Goal: Complete application form

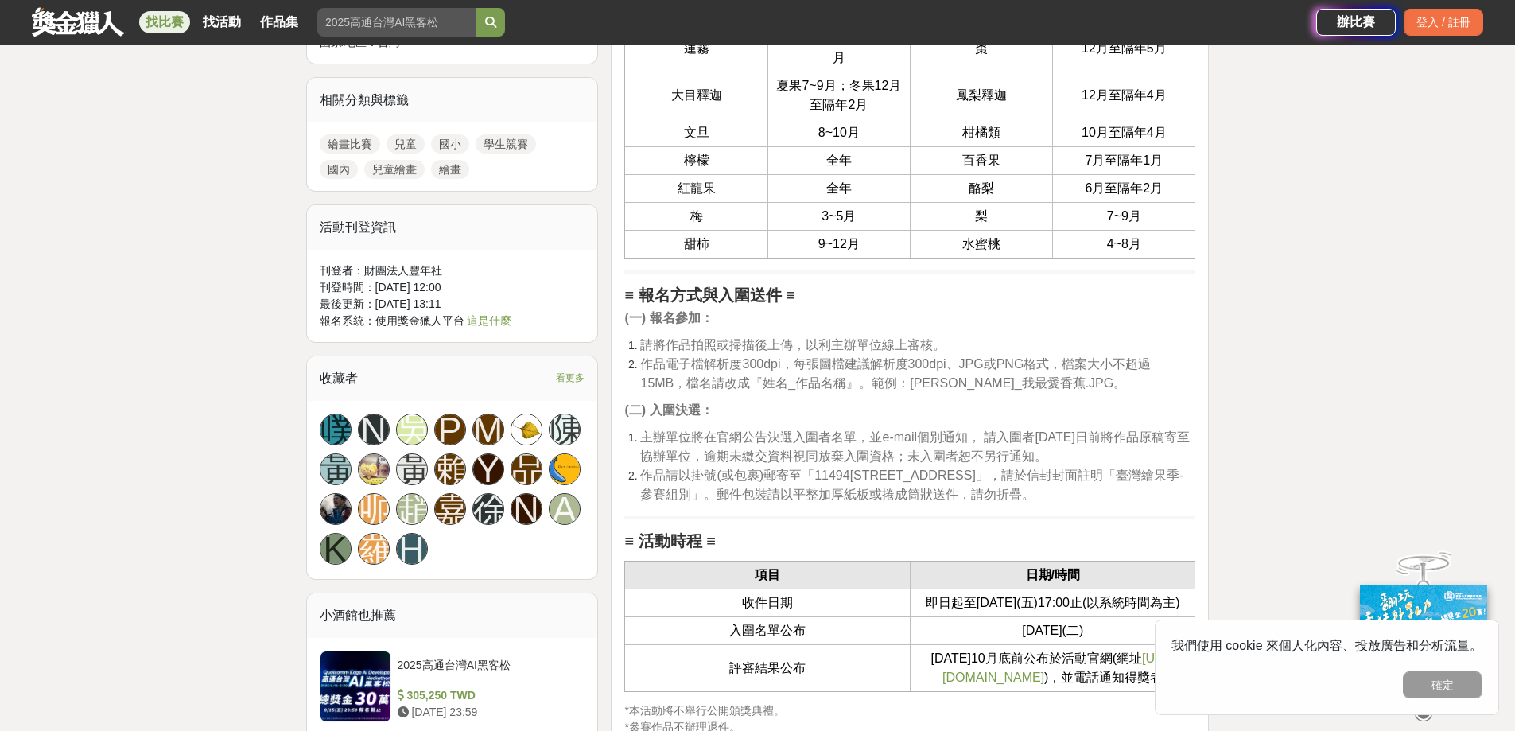
scroll to position [1352, 0]
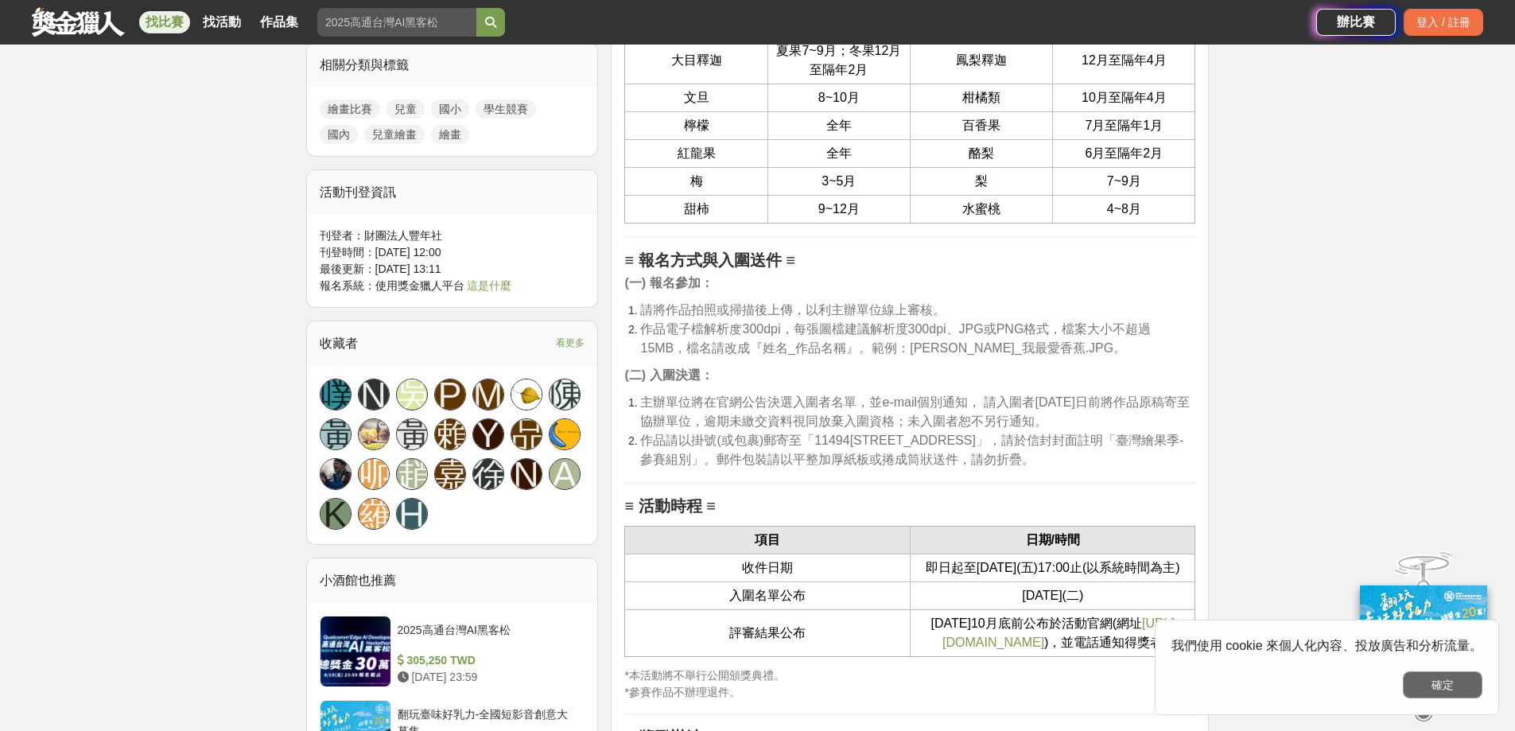
click at [1446, 679] on button "確定" at bounding box center [1443, 684] width 80 height 27
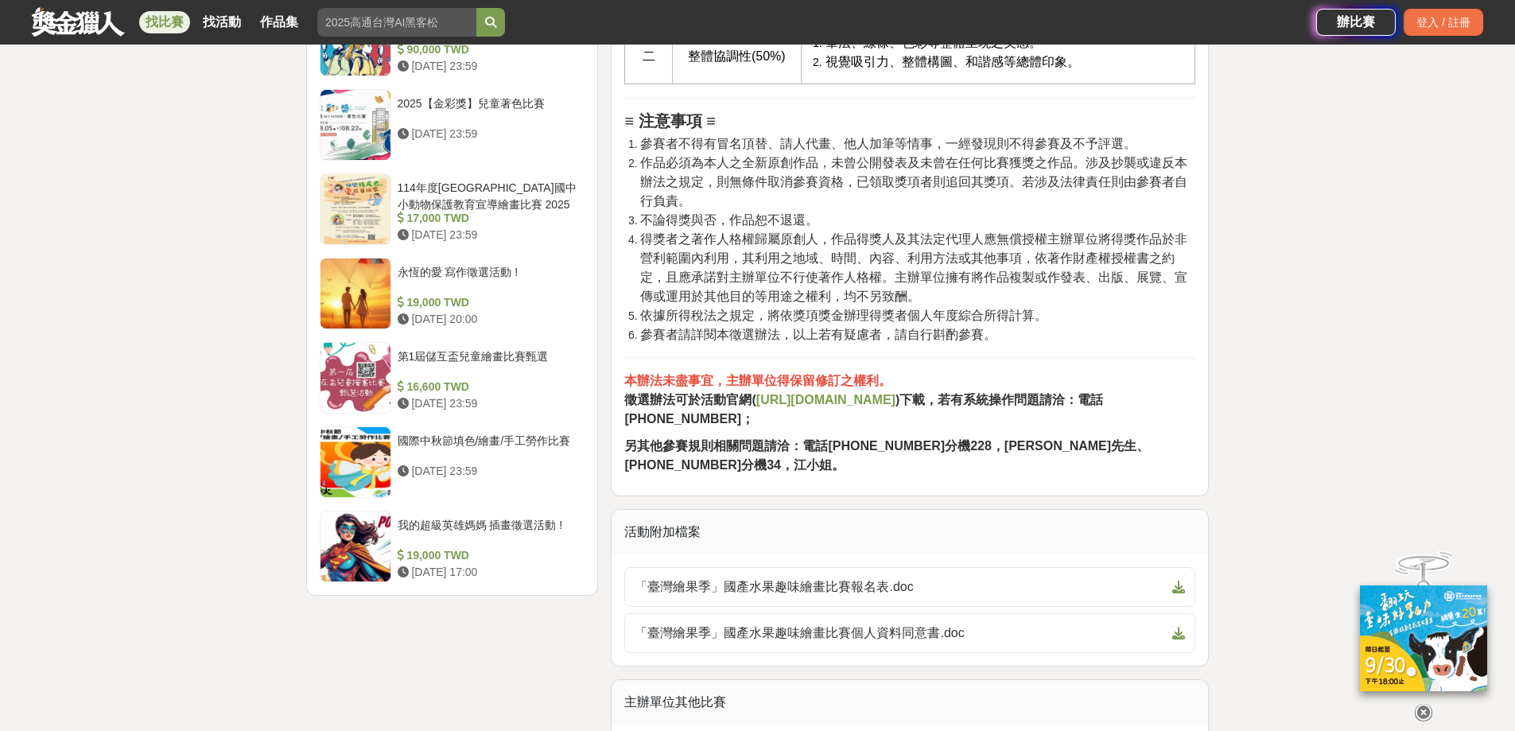
scroll to position [2386, 0]
click at [839, 405] on strong "[URL][DOMAIN_NAME]" at bounding box center [825, 398] width 139 height 14
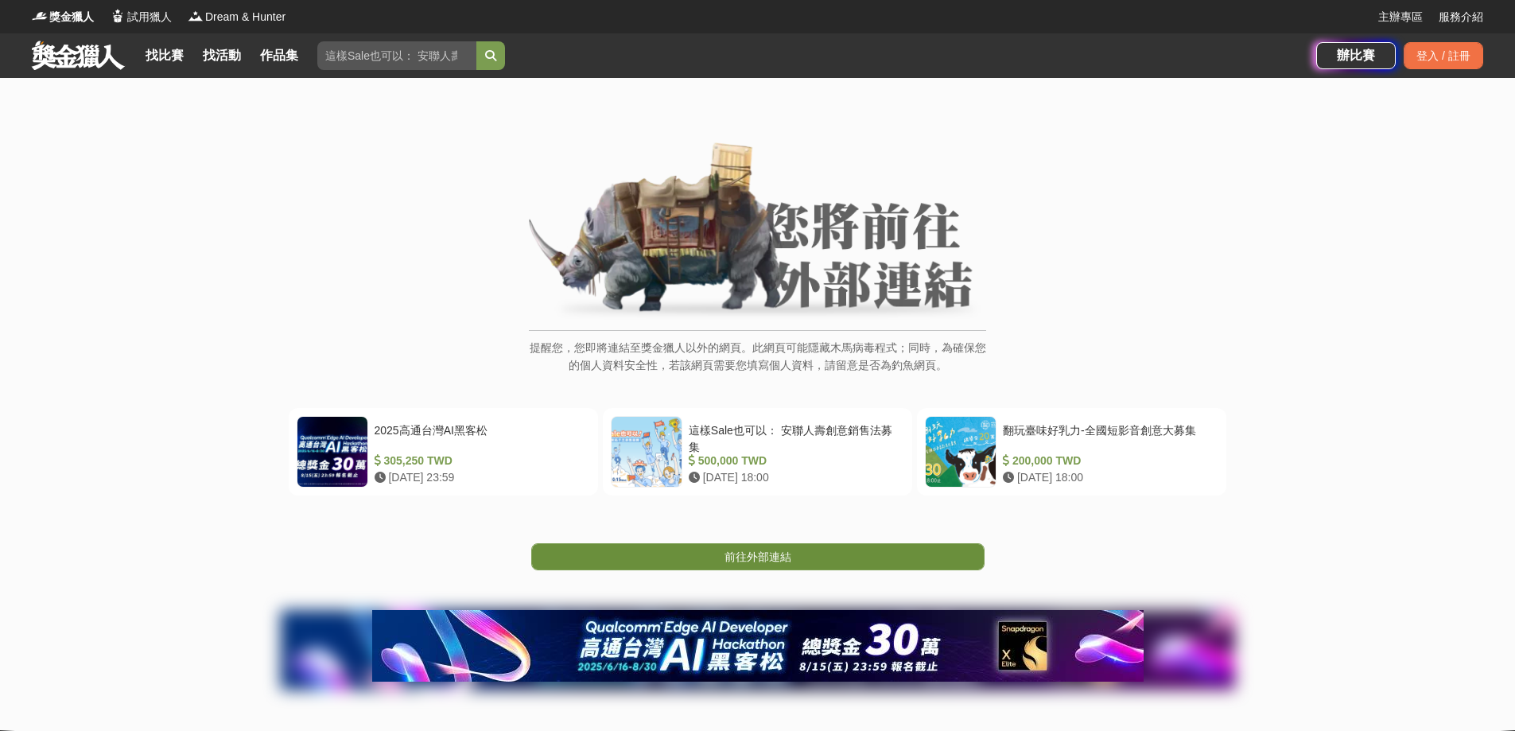
click at [770, 566] on link "前往外部連結" at bounding box center [757, 556] width 453 height 27
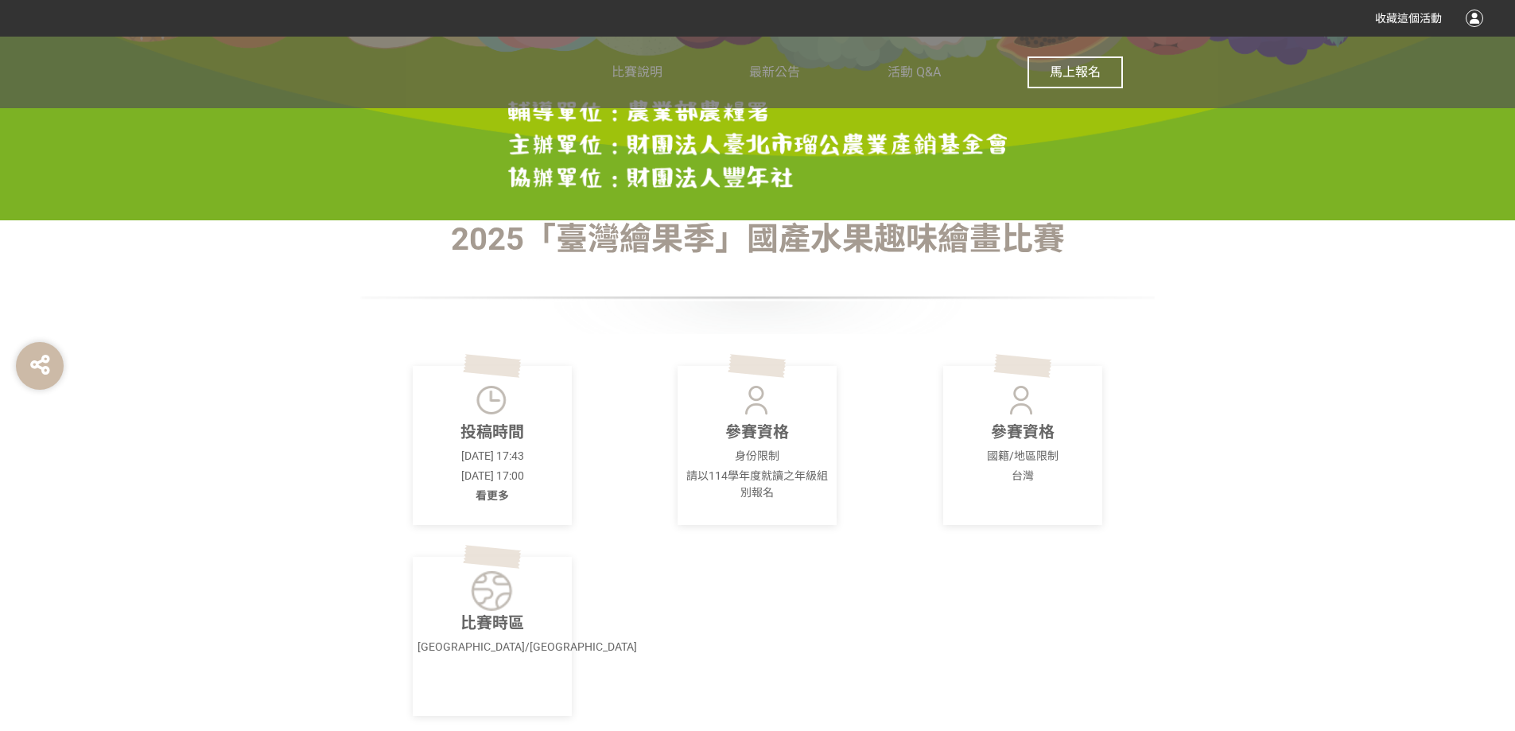
scroll to position [477, 0]
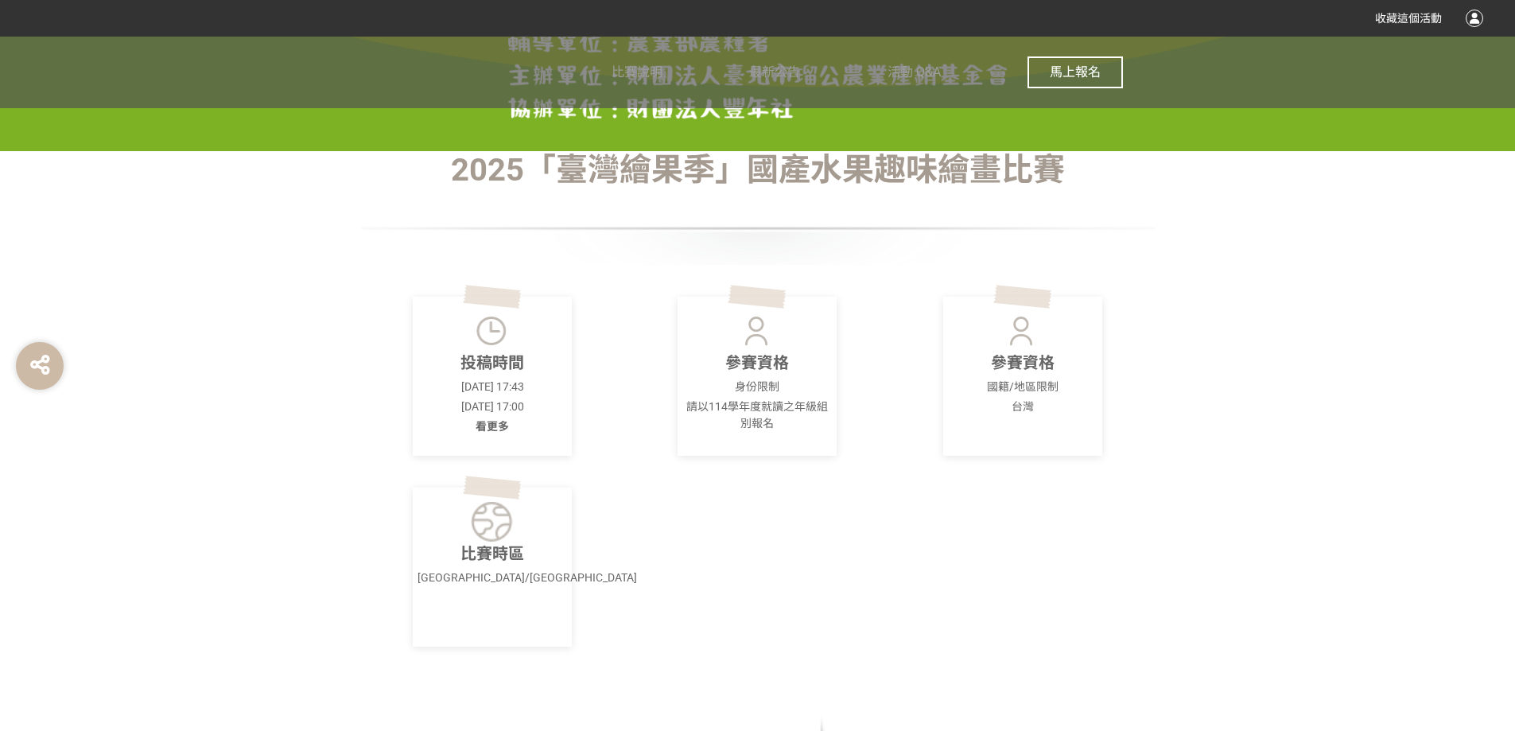
click at [492, 425] on span "看更多" at bounding box center [492, 426] width 33 height 13
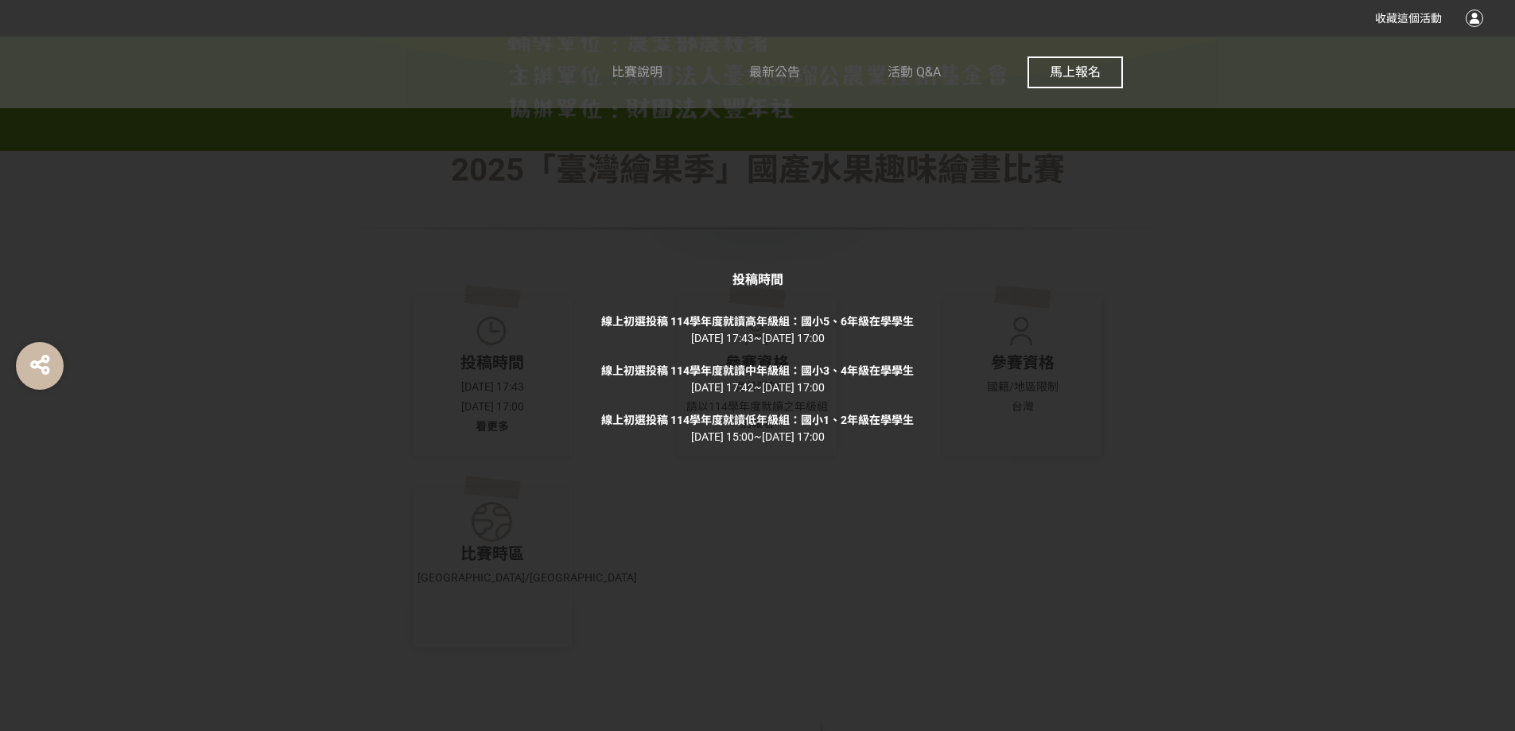
click at [1092, 78] on span "馬上報名" at bounding box center [1075, 71] width 51 height 15
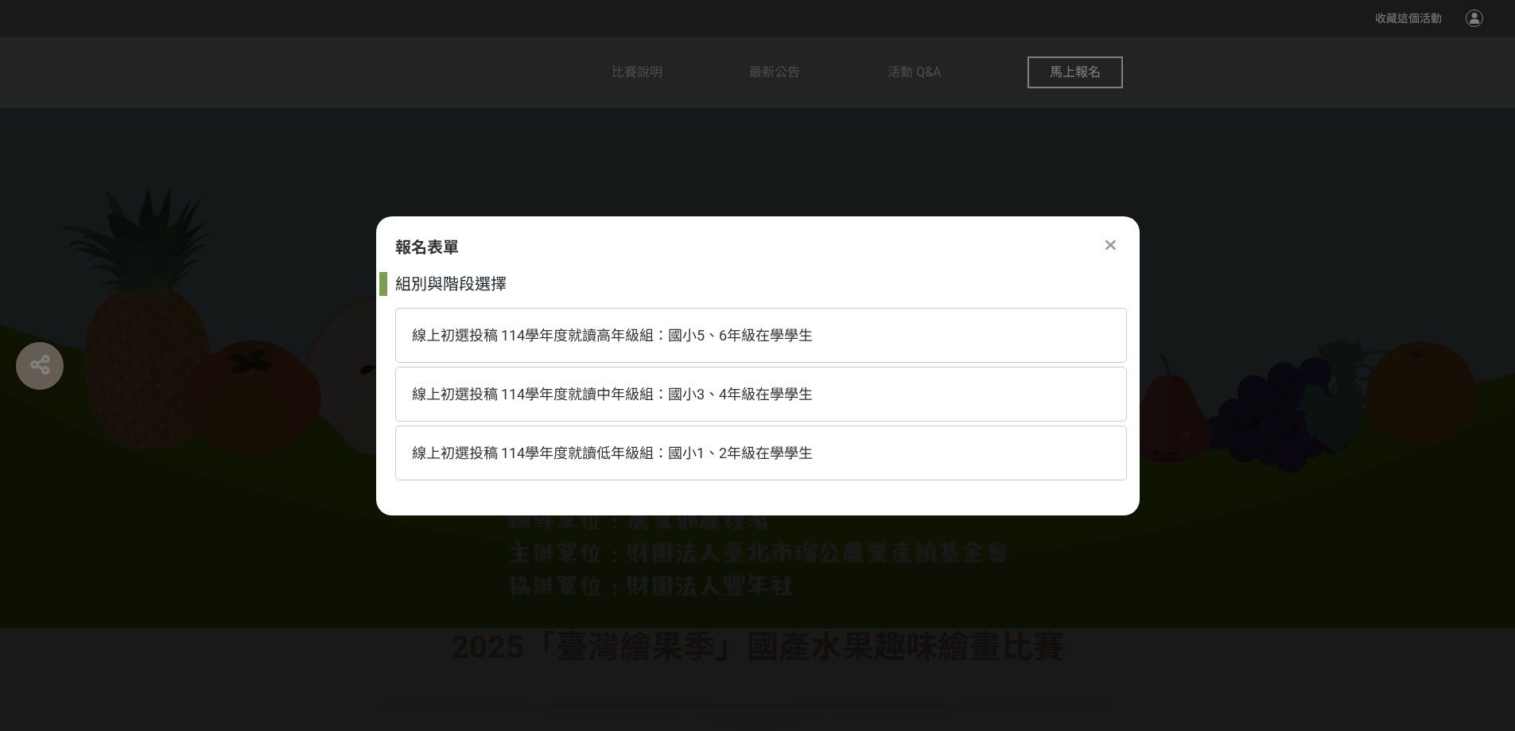
scroll to position [0, 0]
click at [451, 336] on span "線上初選投稿 114學年度就讀高年級組：國小5、6年級在學學生" at bounding box center [612, 335] width 401 height 17
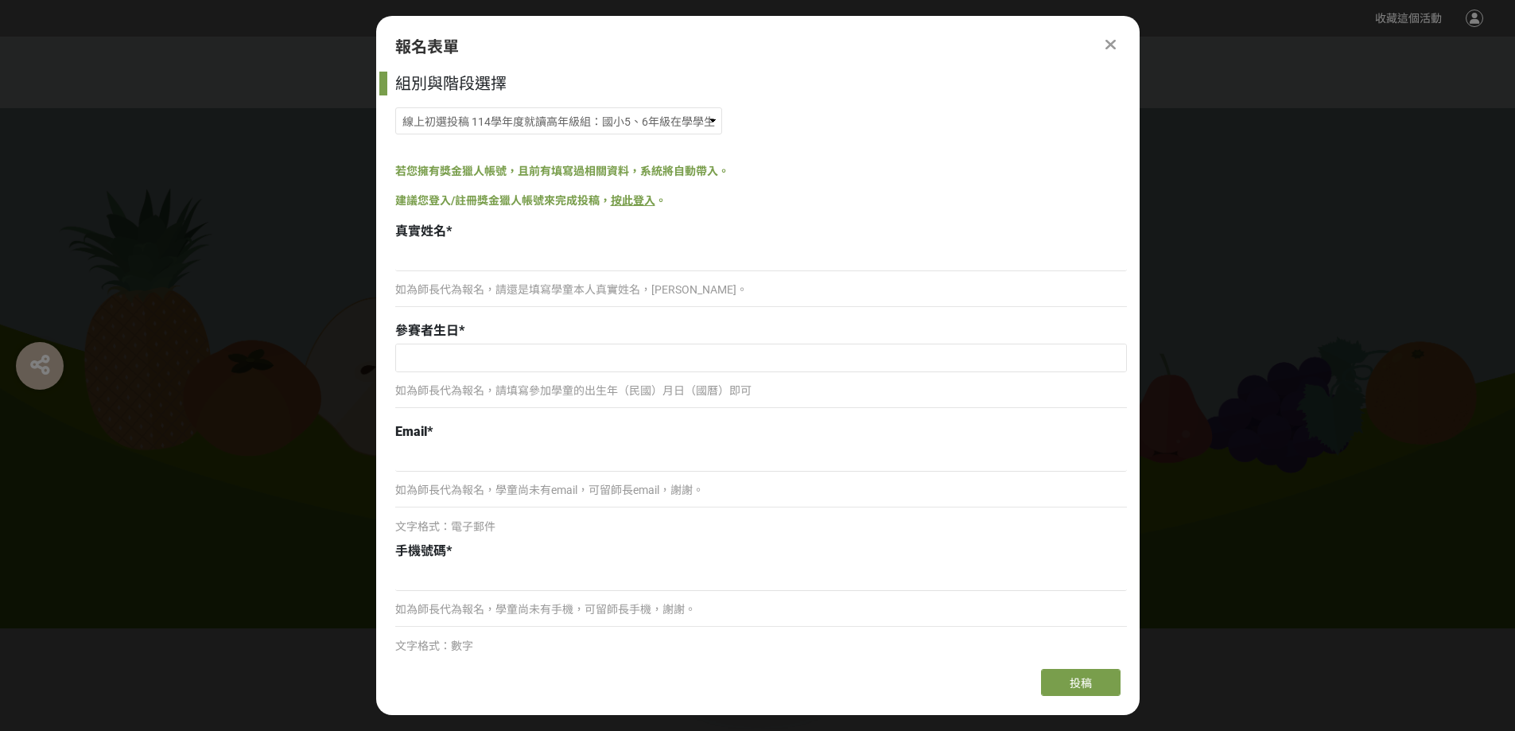
click at [555, 288] on p "如為師長代為報名，請還是填寫學童本人真實姓名，謝謝。" at bounding box center [761, 290] width 732 height 17
click at [467, 610] on p "如為師長代為報名，學童尚未有手機，可留師長手機，謝謝。" at bounding box center [761, 609] width 732 height 17
click at [674, 572] on input at bounding box center [761, 577] width 732 height 27
click at [424, 258] on input at bounding box center [761, 257] width 732 height 27
type input "賴冠穎"
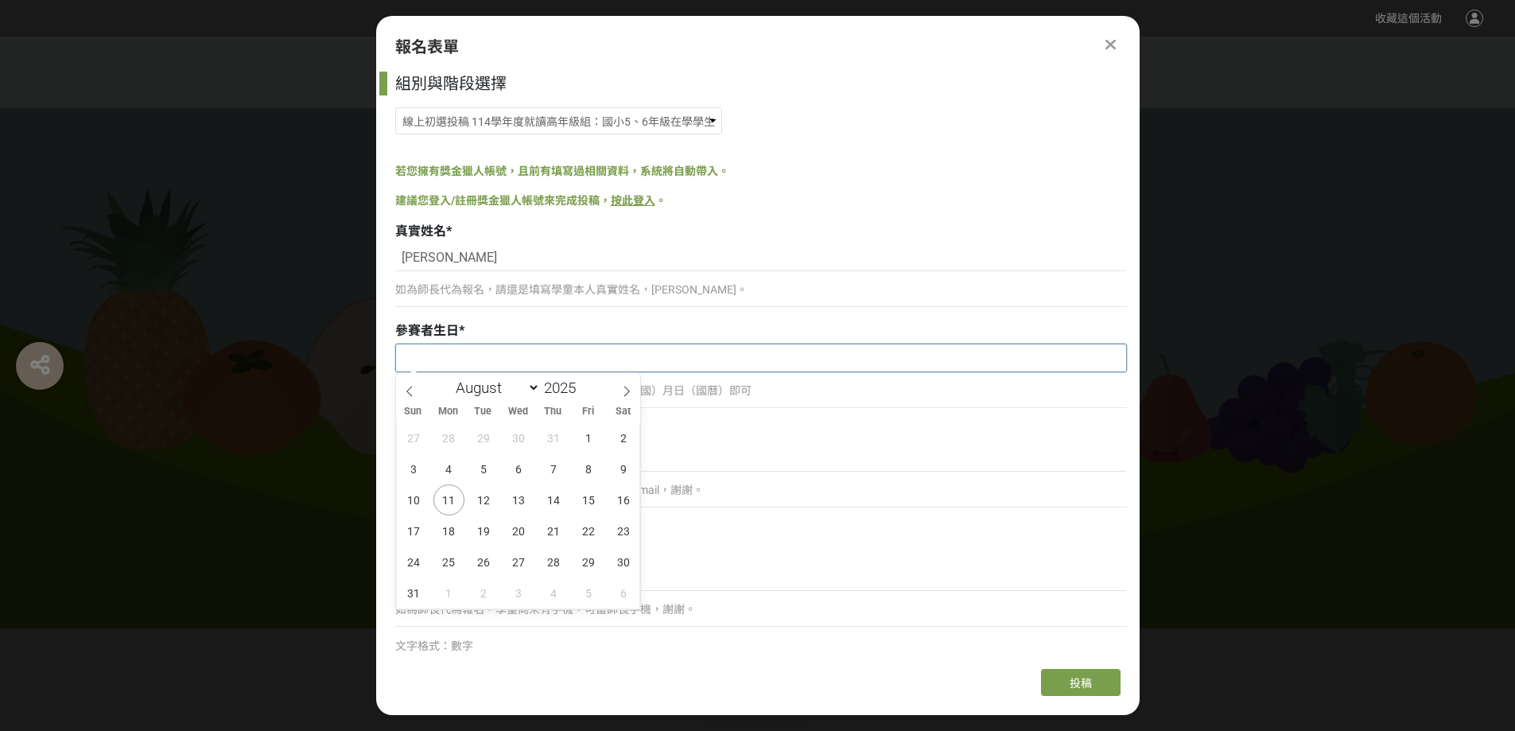
click at [537, 358] on input "text" at bounding box center [761, 357] width 730 height 27
click at [563, 391] on input "2025" at bounding box center [564, 388] width 48 height 18
click at [582, 394] on span at bounding box center [582, 393] width 11 height 10
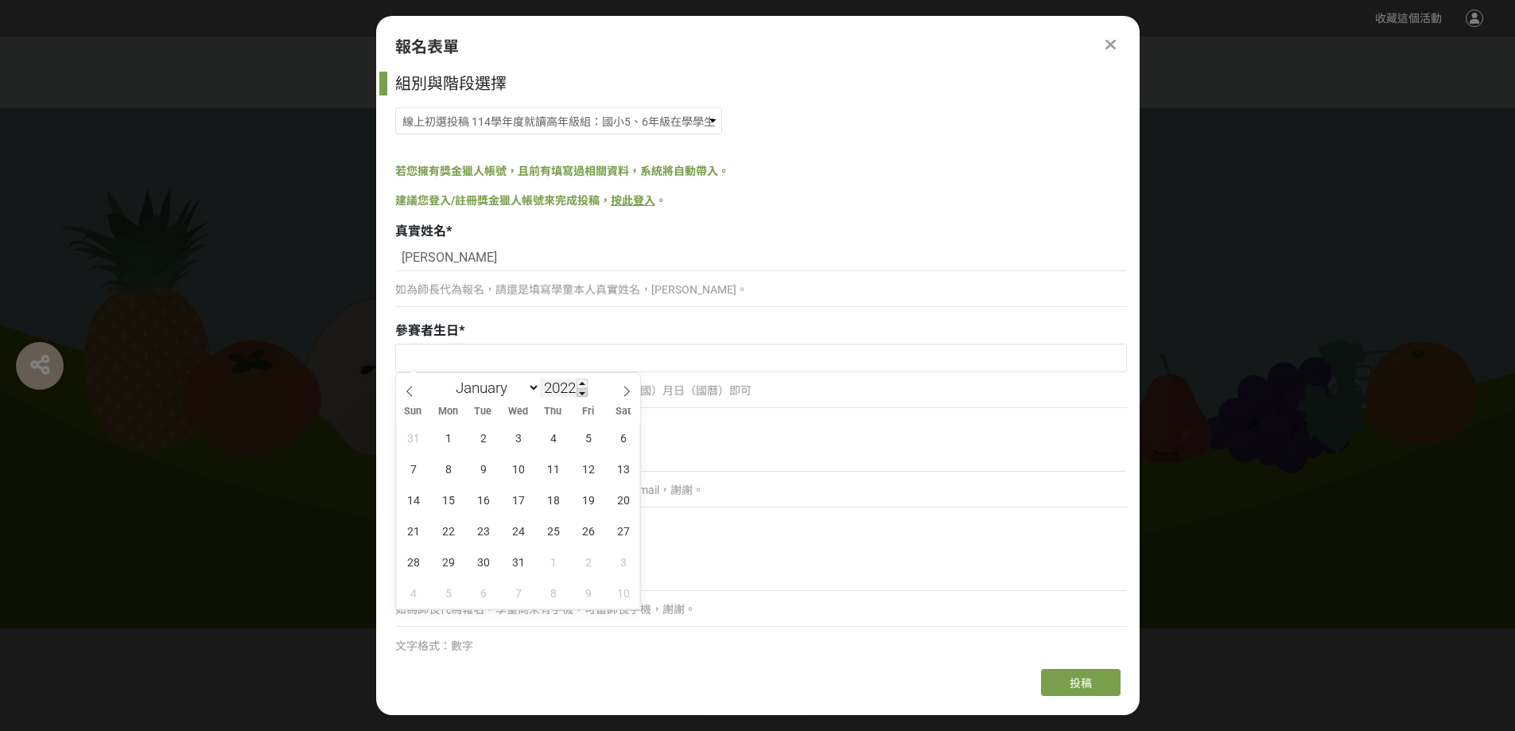
click at [582, 394] on span at bounding box center [582, 393] width 11 height 10
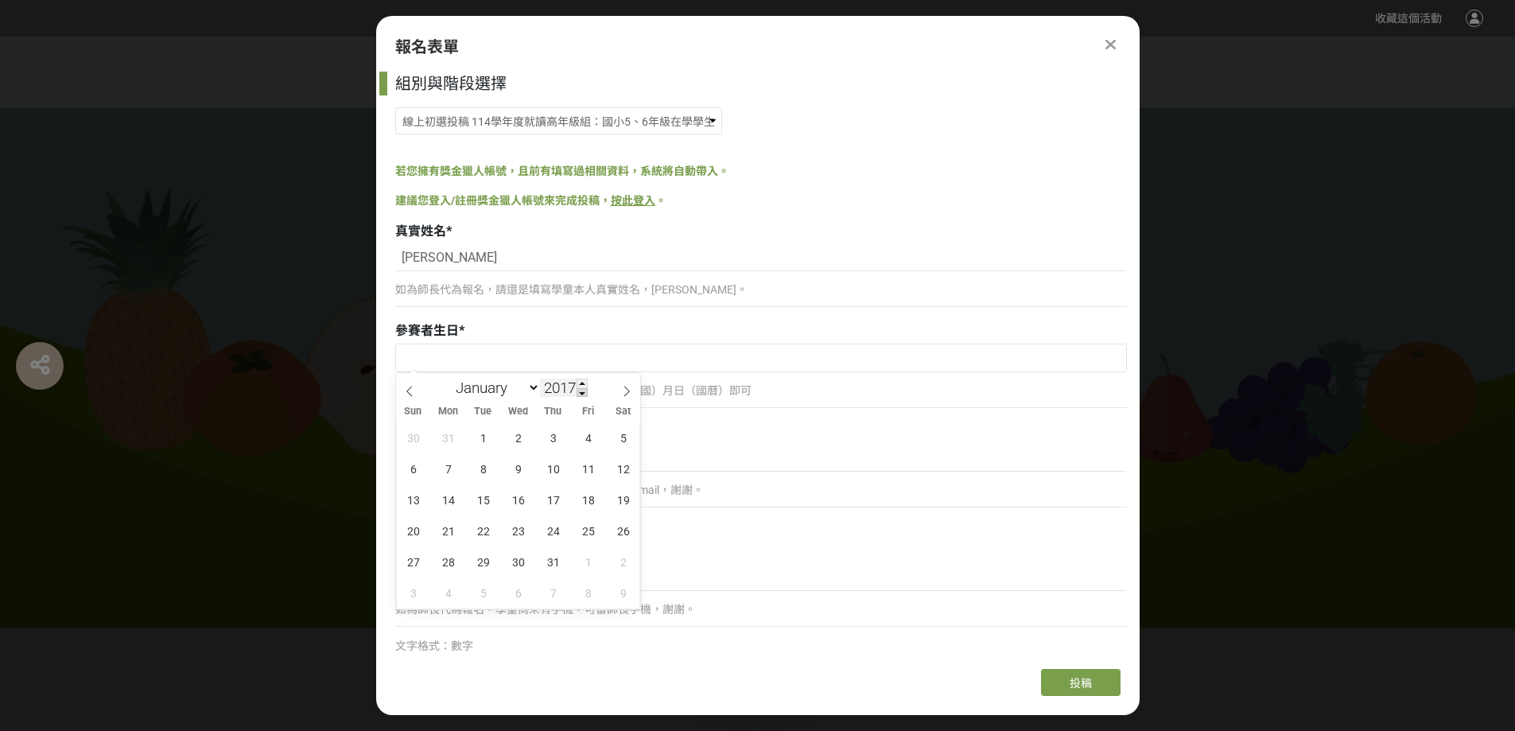
click at [582, 394] on span at bounding box center [582, 393] width 11 height 10
type input "2014"
click at [530, 391] on select "January February March April May June July August September October November De…" at bounding box center [494, 388] width 91 height 20
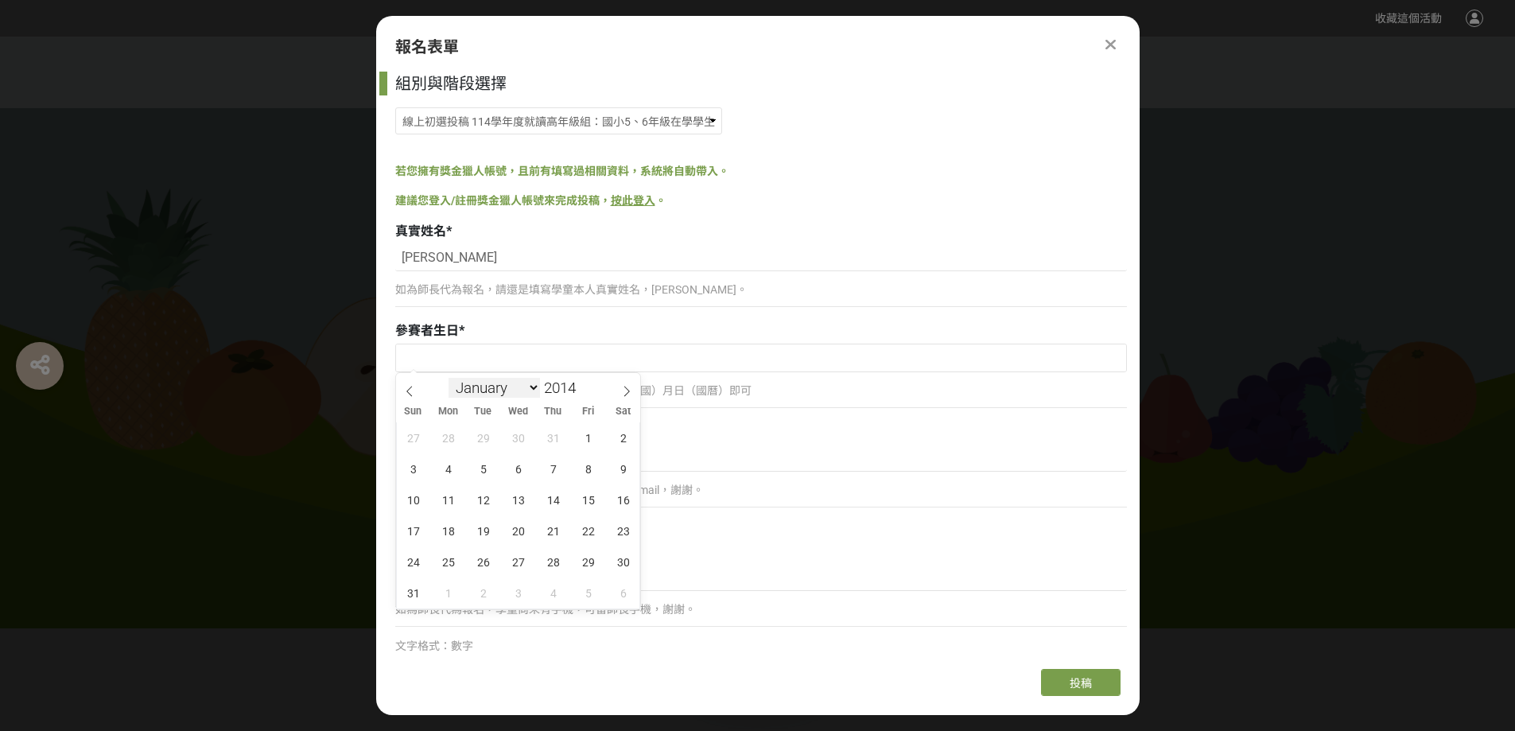
select select "2"
click at [449, 378] on select "January February March April May June July August September October November De…" at bounding box center [494, 388] width 91 height 20
click at [521, 539] on span "19" at bounding box center [518, 530] width 31 height 31
type input "2014-03-19"
click at [445, 472] on div "如為師長代為報名，學童尚未有email，可留師長email，謝謝。 文字格式：電子郵件" at bounding box center [761, 490] width 732 height 91
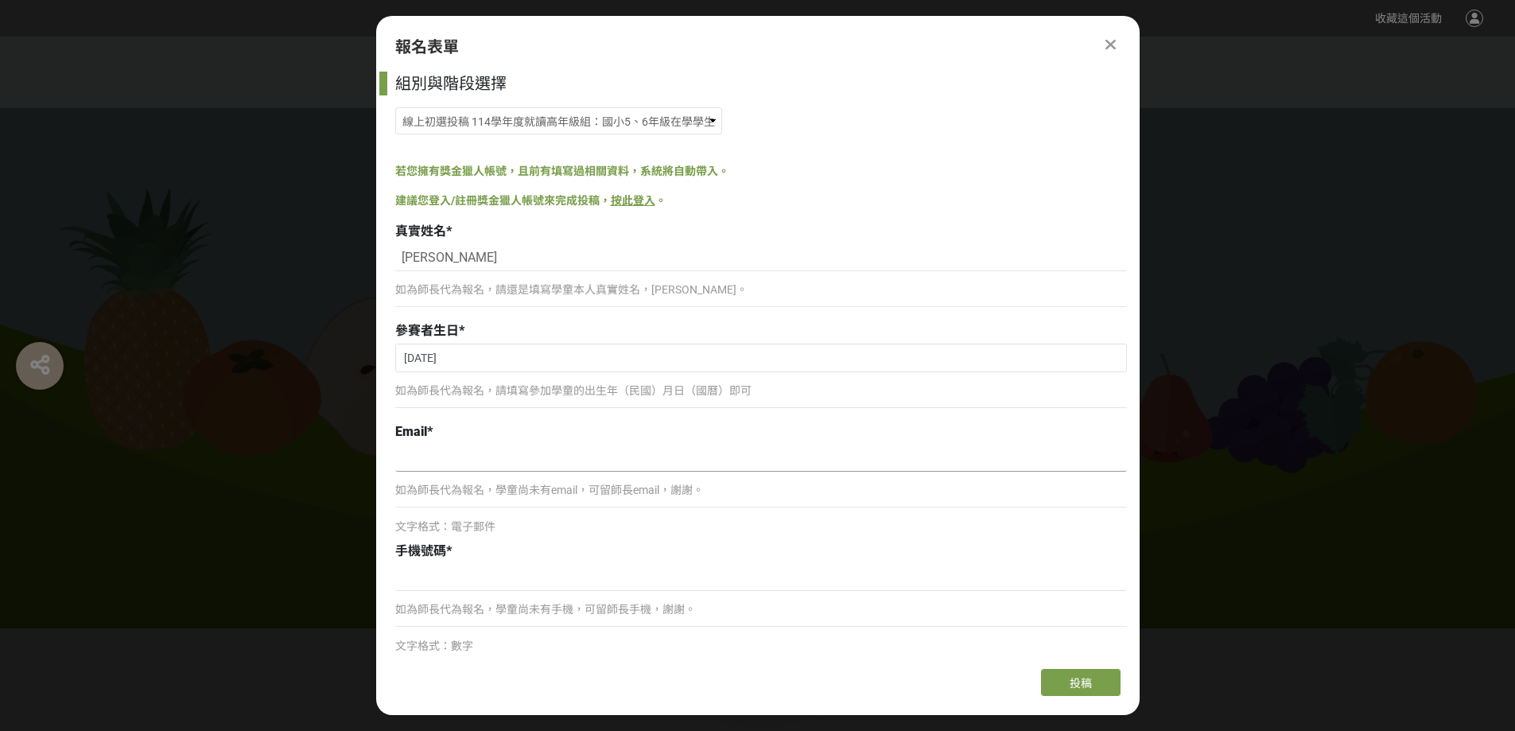
click at [445, 463] on input at bounding box center [761, 458] width 732 height 27
type input "redhat@fyvs.tc.edu.tw"
click at [507, 581] on input at bounding box center [761, 577] width 732 height 27
type input "0920076598"
click at [1091, 684] on span "投稿" at bounding box center [1081, 683] width 22 height 13
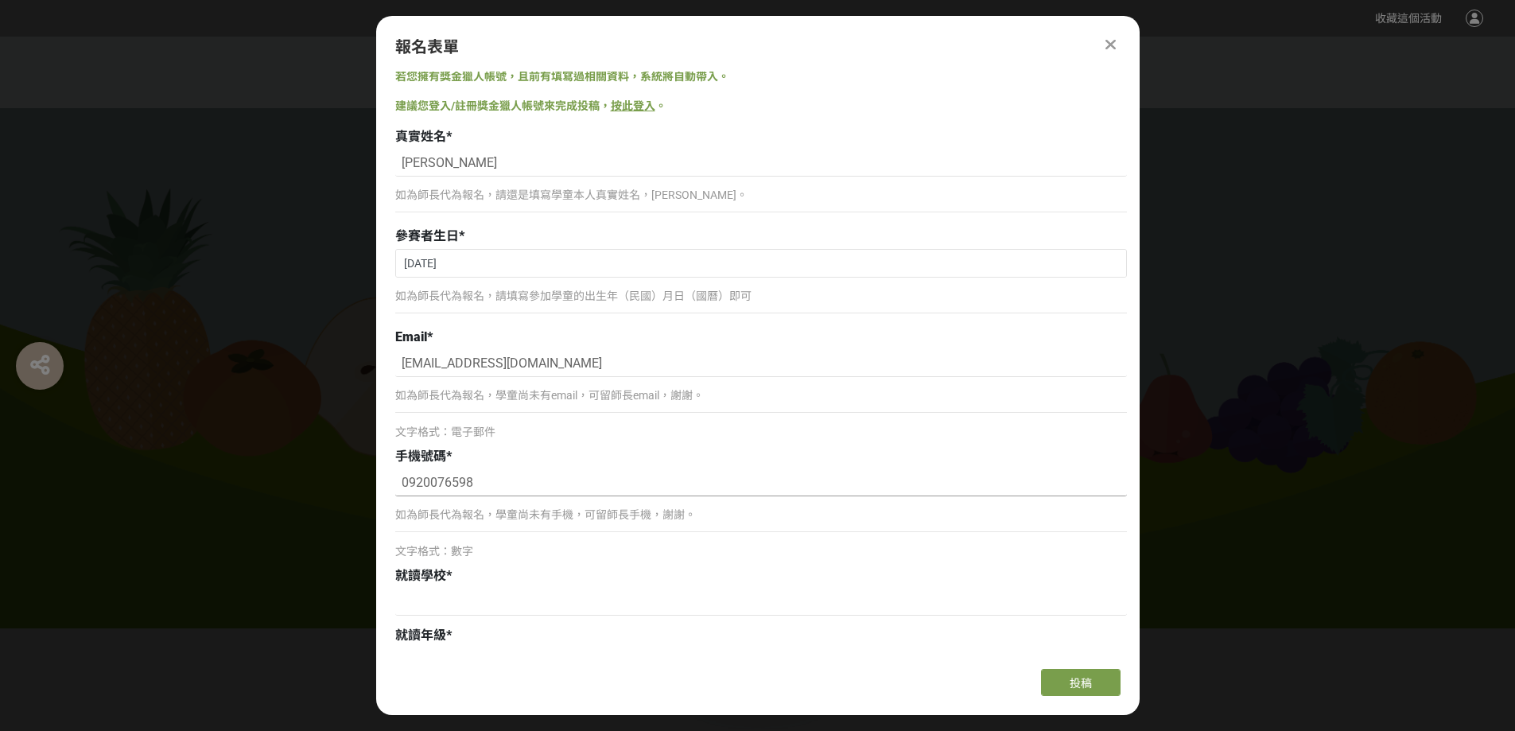
scroll to position [159, 0]
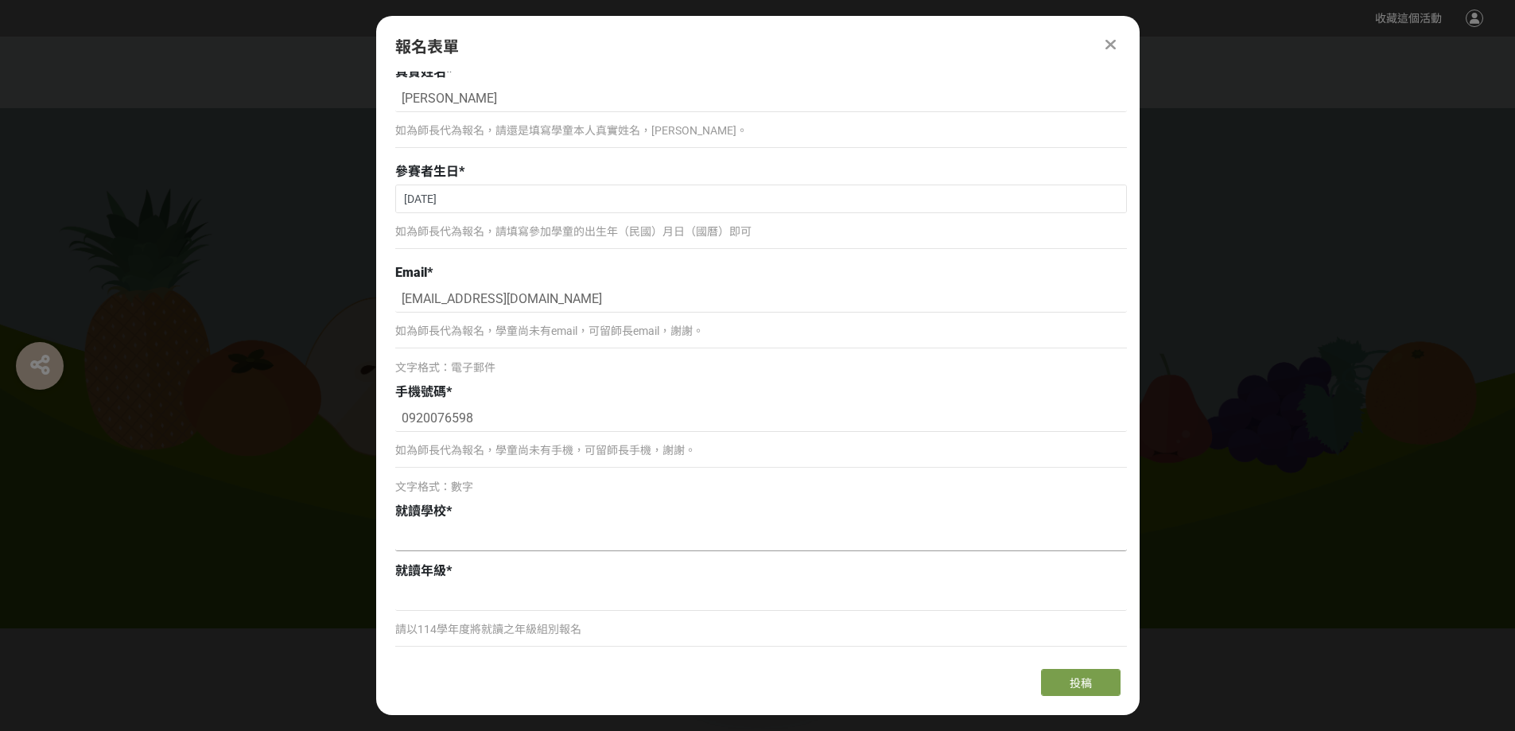
click at [457, 549] on input at bounding box center [761, 537] width 732 height 27
type input "i"
click at [451, 538] on input "臺中市立僑孝國小" at bounding box center [761, 537] width 732 height 27
type input "臺中市僑孝國小"
click at [518, 597] on input at bounding box center [761, 597] width 732 height 27
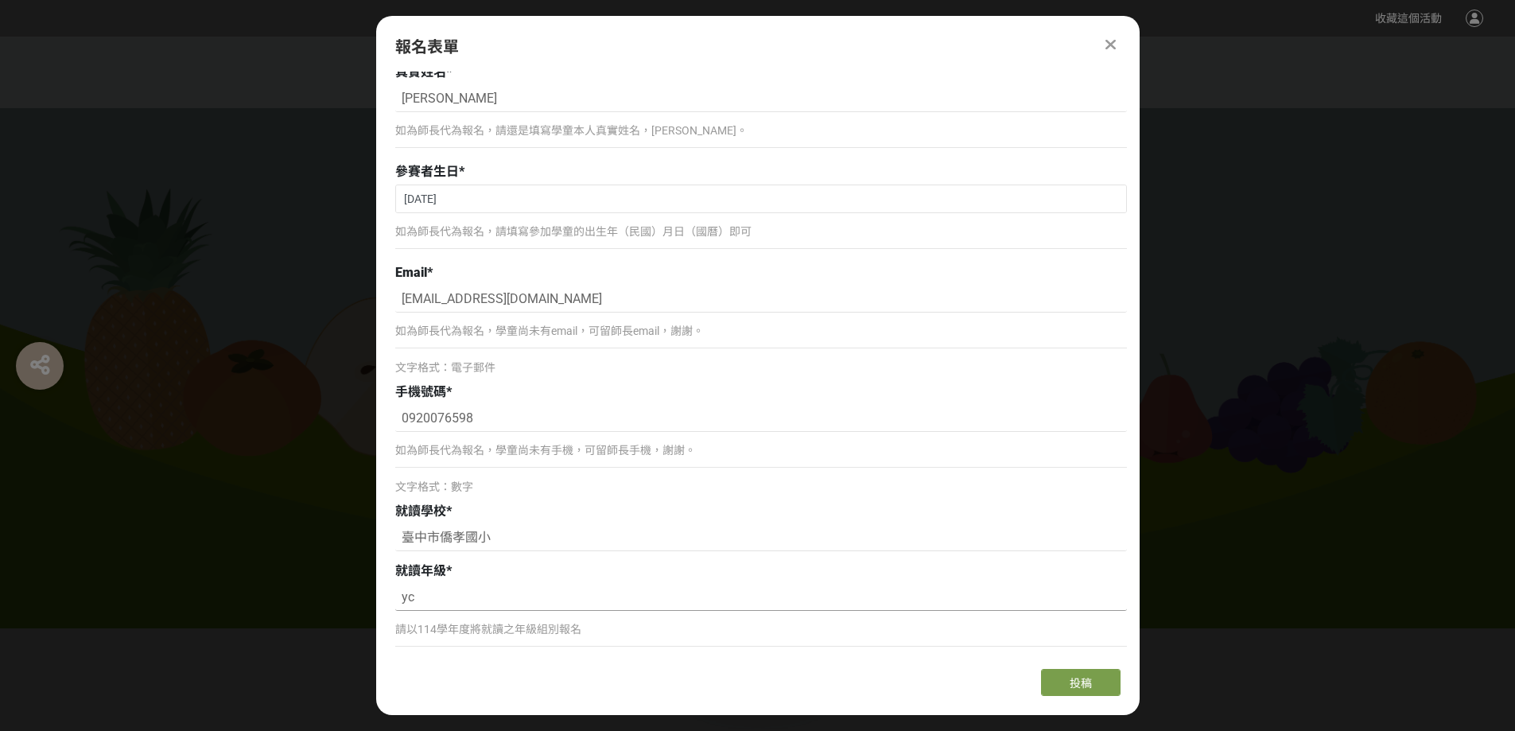
type input "y"
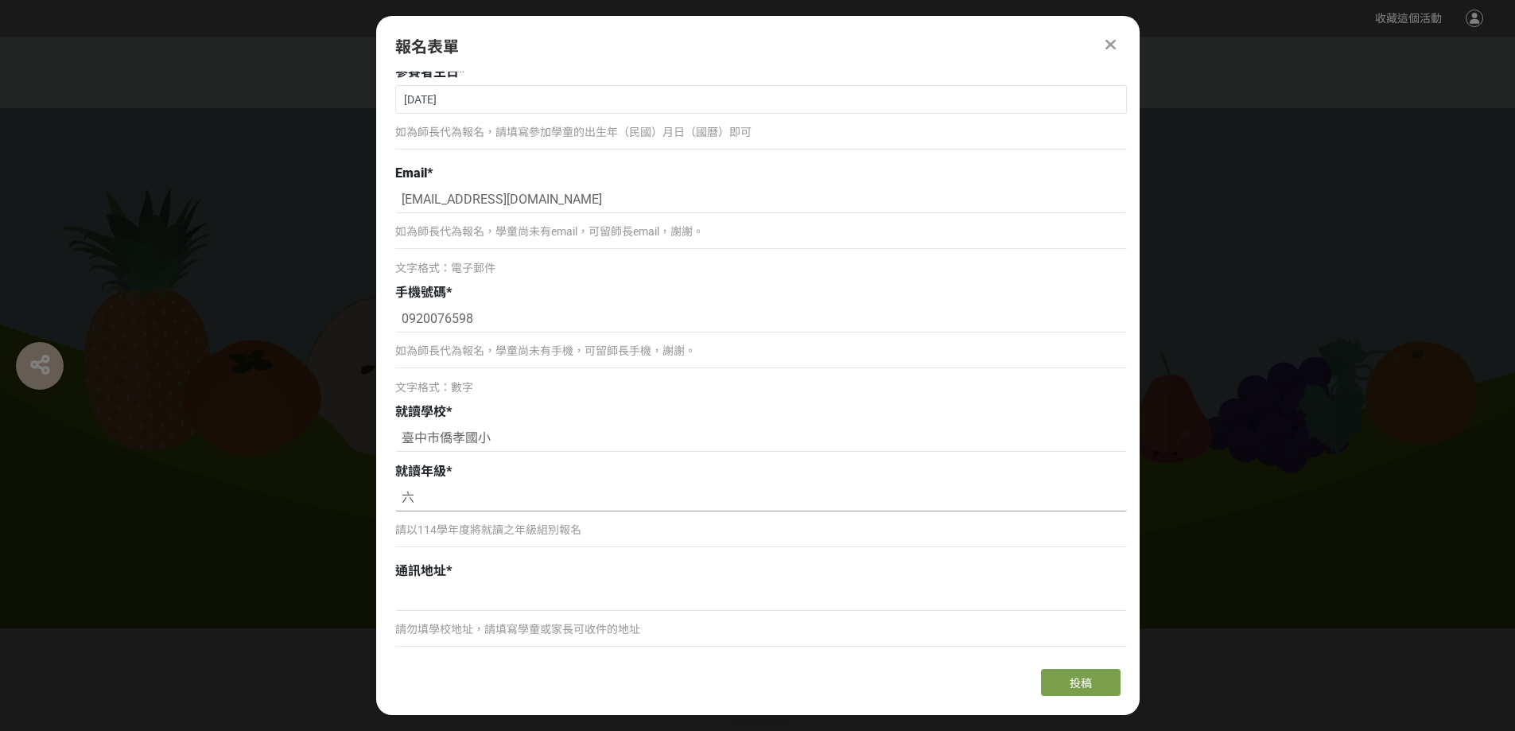
scroll to position [318, 0]
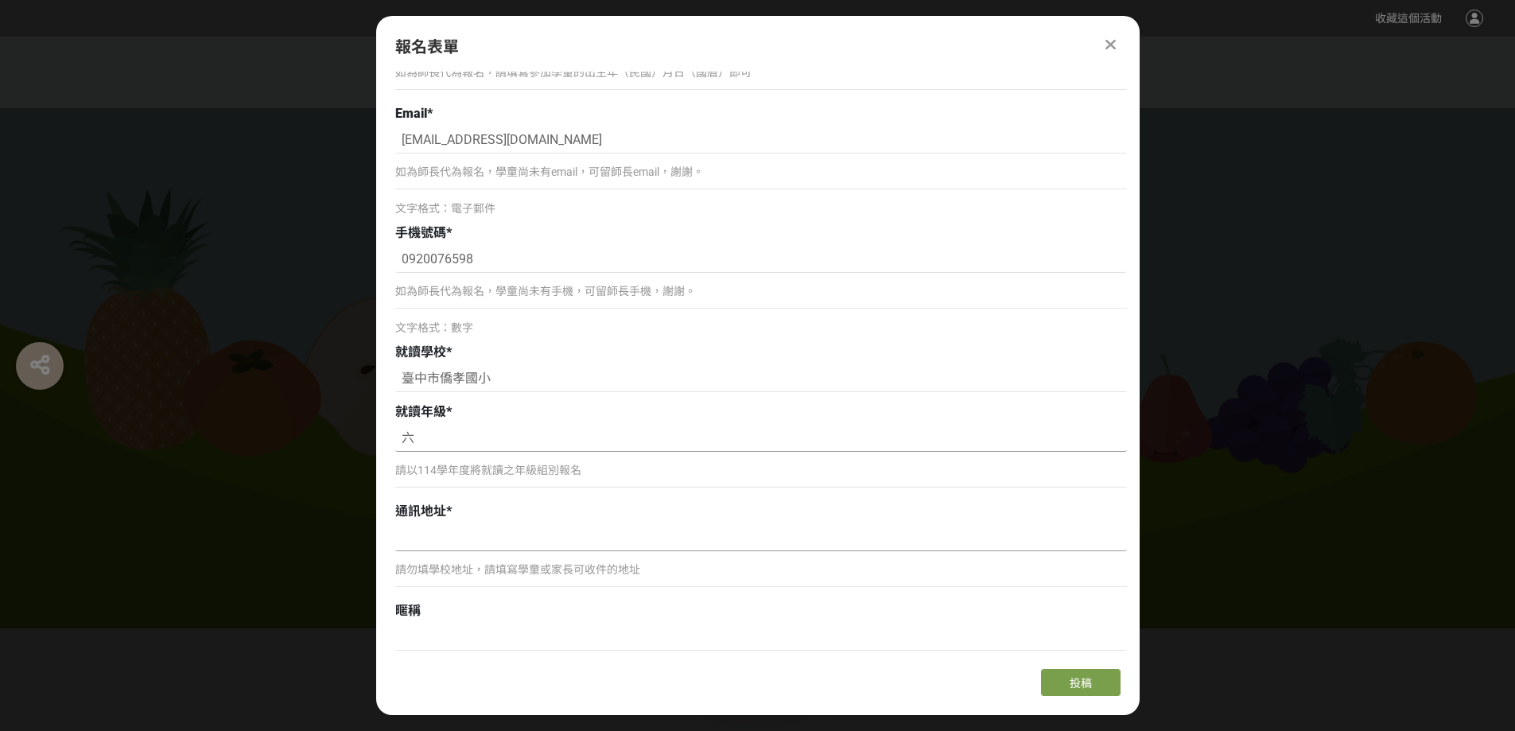
type input "六"
click at [500, 541] on input at bounding box center [761, 537] width 732 height 27
click at [403, 539] on input "台中市北屯區崇德二路一段22巷1弄9號" at bounding box center [761, 537] width 732 height 27
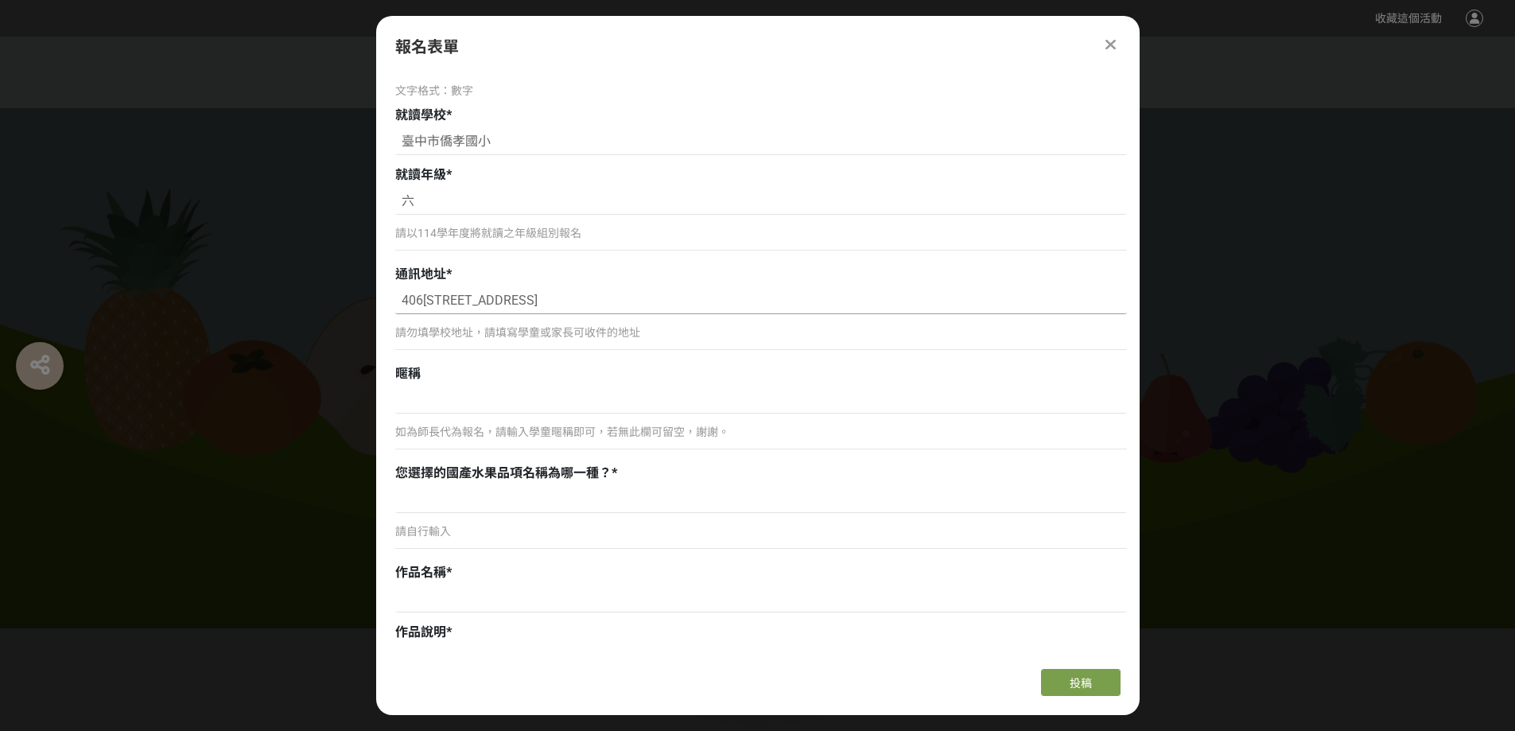
scroll to position [557, 0]
type input "406台中市北屯區崇德二路一段22巷1弄9號"
click at [456, 499] on input at bounding box center [761, 497] width 732 height 27
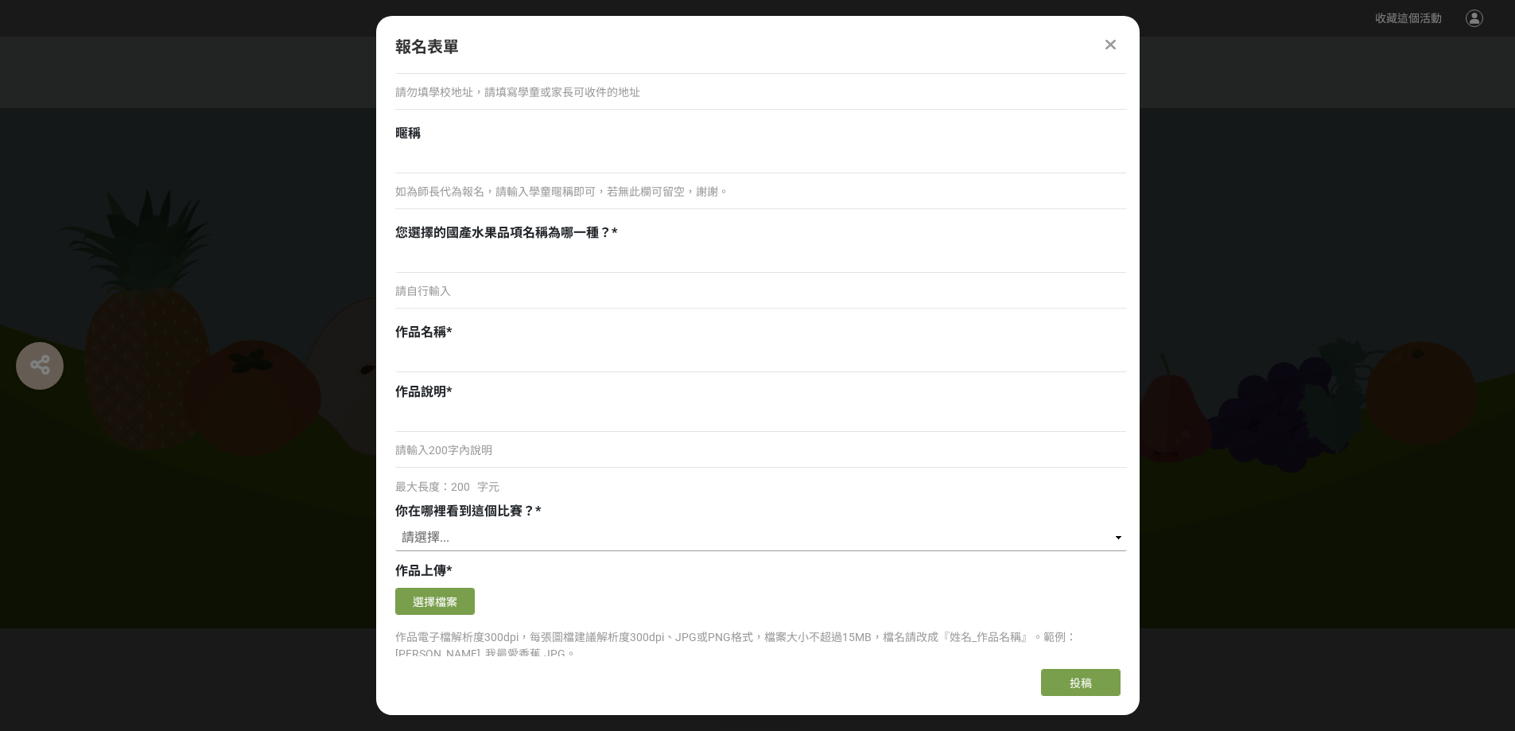
scroll to position [875, 0]
